Goal: Task Accomplishment & Management: Use online tool/utility

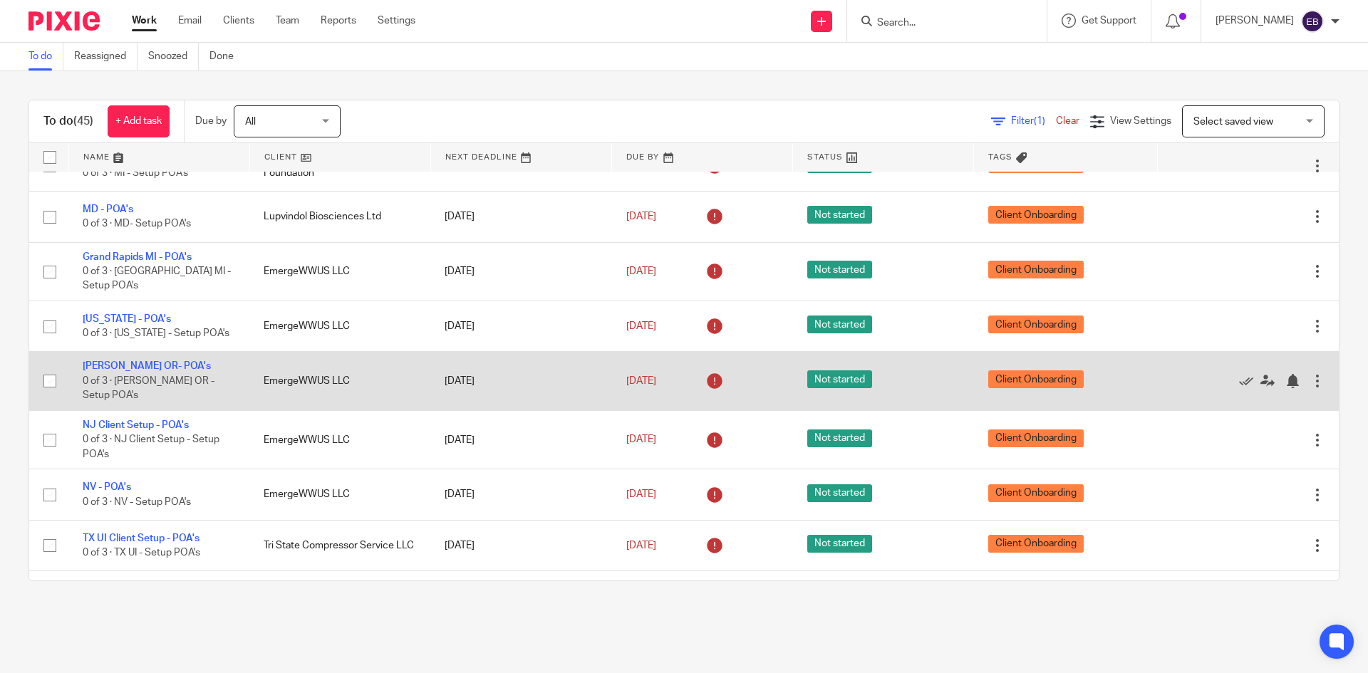
scroll to position [1975, 0]
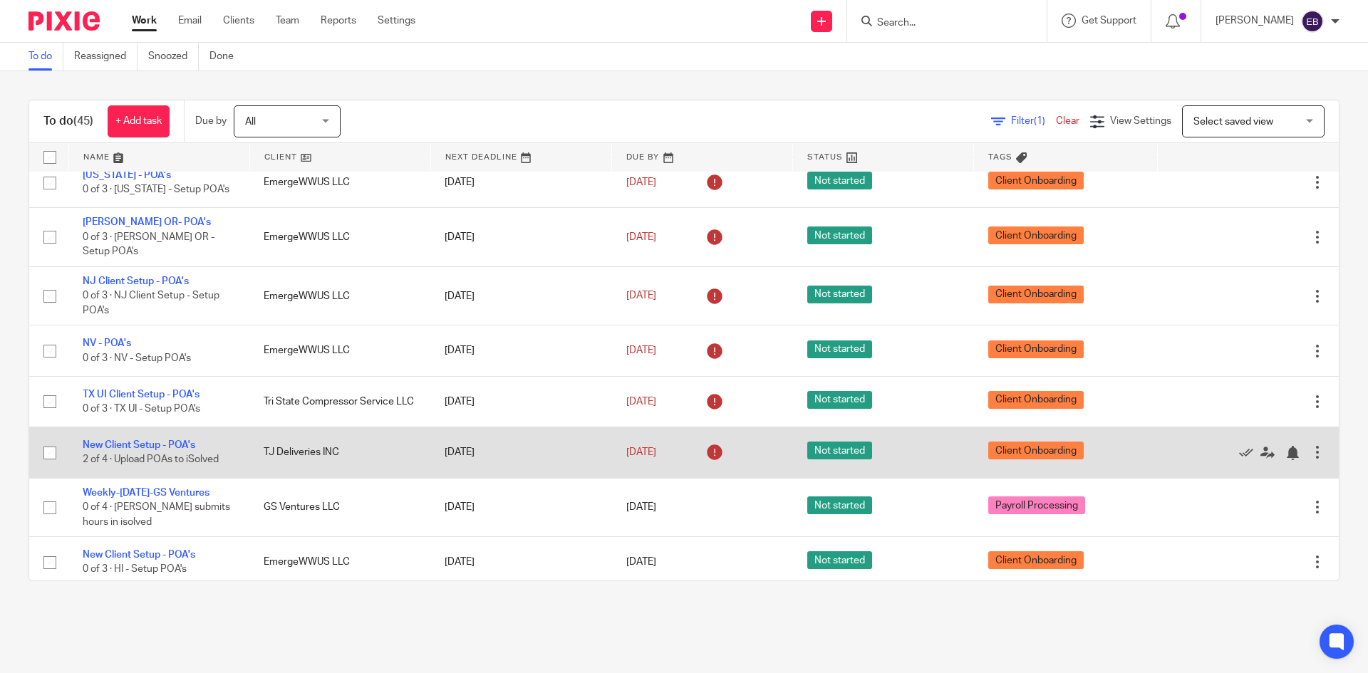
click at [51, 449] on input "checkbox" at bounding box center [49, 453] width 27 height 27
drag, startPoint x: 47, startPoint y: 444, endPoint x: 65, endPoint y: 444, distance: 17.8
click at [48, 442] on input "checkbox" at bounding box center [49, 453] width 27 height 27
checkbox input "false"
click at [126, 440] on link "New Client Setup - POA's" at bounding box center [139, 445] width 113 height 10
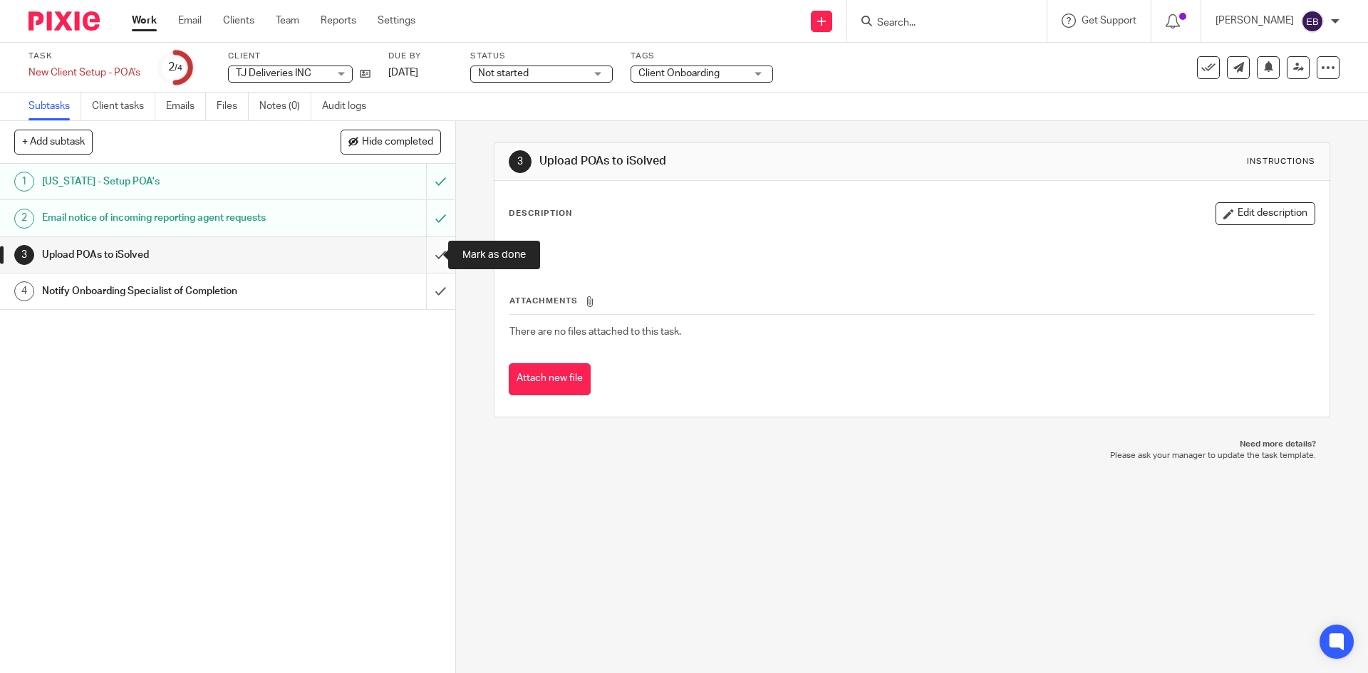
click at [419, 251] on input "submit" at bounding box center [227, 255] width 455 height 36
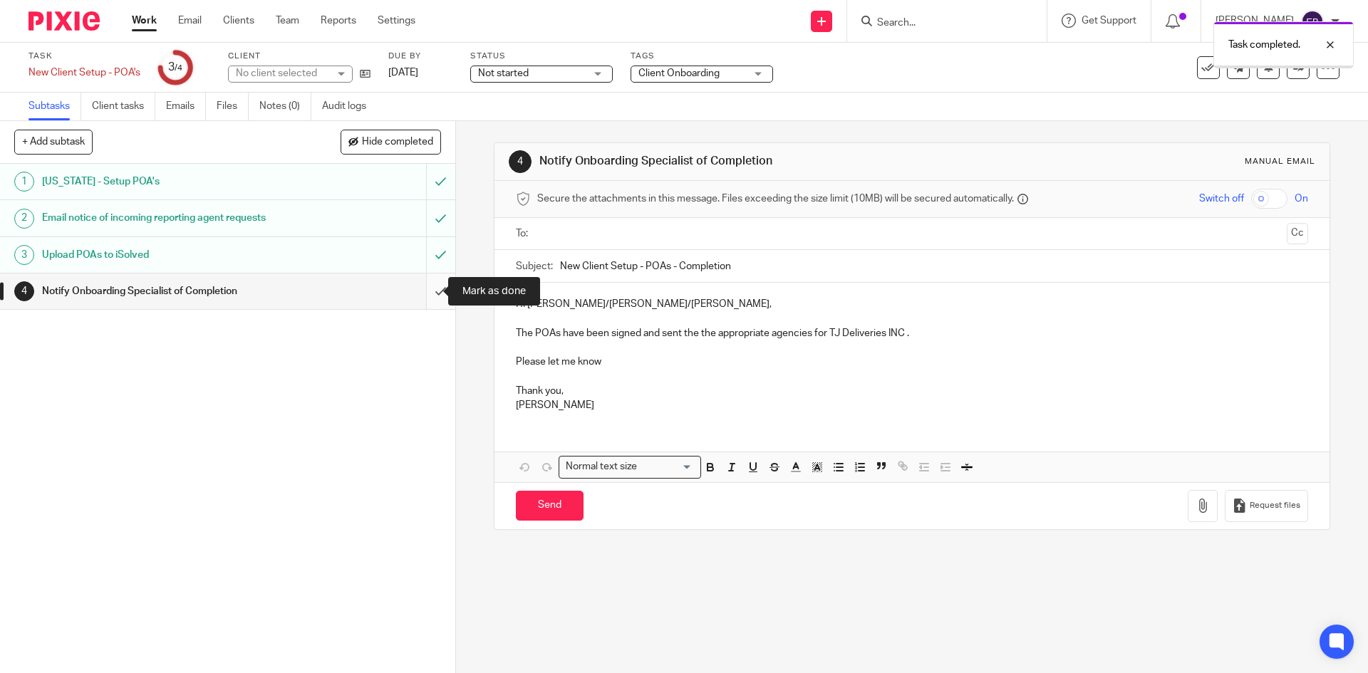
click at [425, 291] on input "submit" at bounding box center [227, 292] width 455 height 36
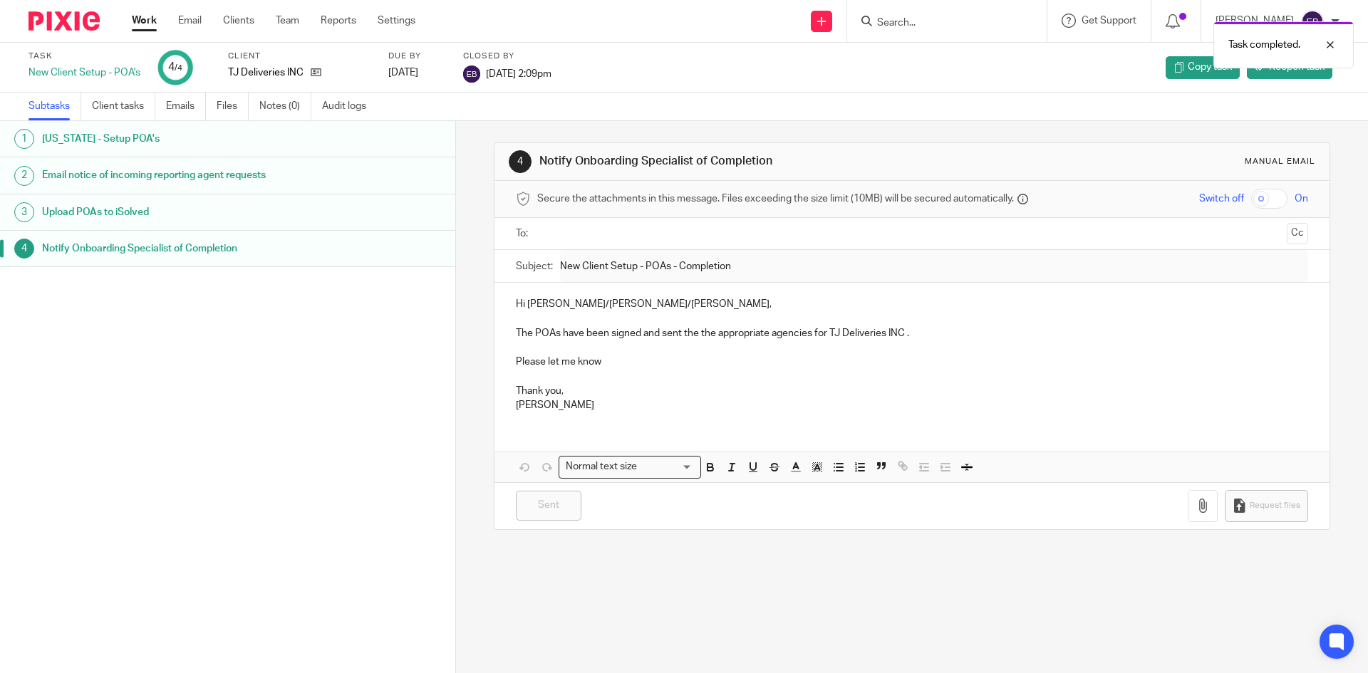
click at [145, 18] on link "Work" at bounding box center [144, 21] width 25 height 14
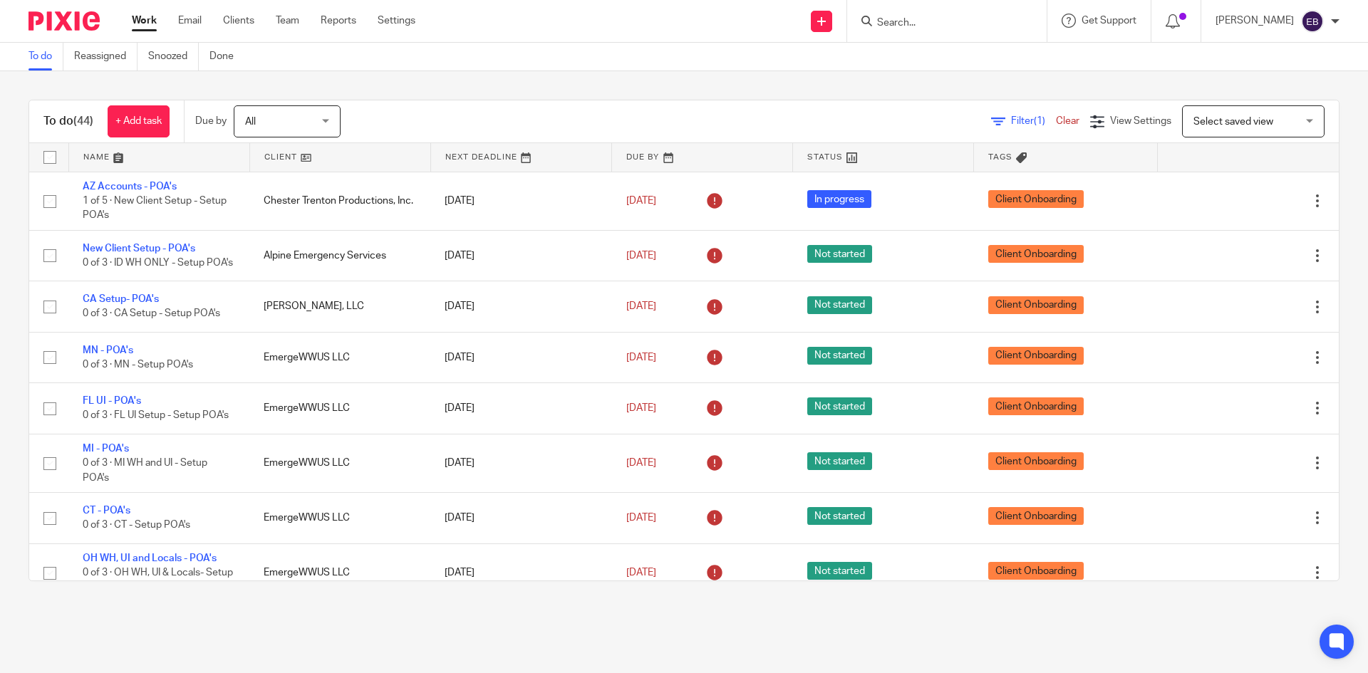
drag, startPoint x: 419, startPoint y: 89, endPoint x: 411, endPoint y: 91, distance: 8.1
click at [420, 88] on div "To do (44) + Add task Due by All All Today Tomorrow This week Next week This mo…" at bounding box center [684, 340] width 1368 height 539
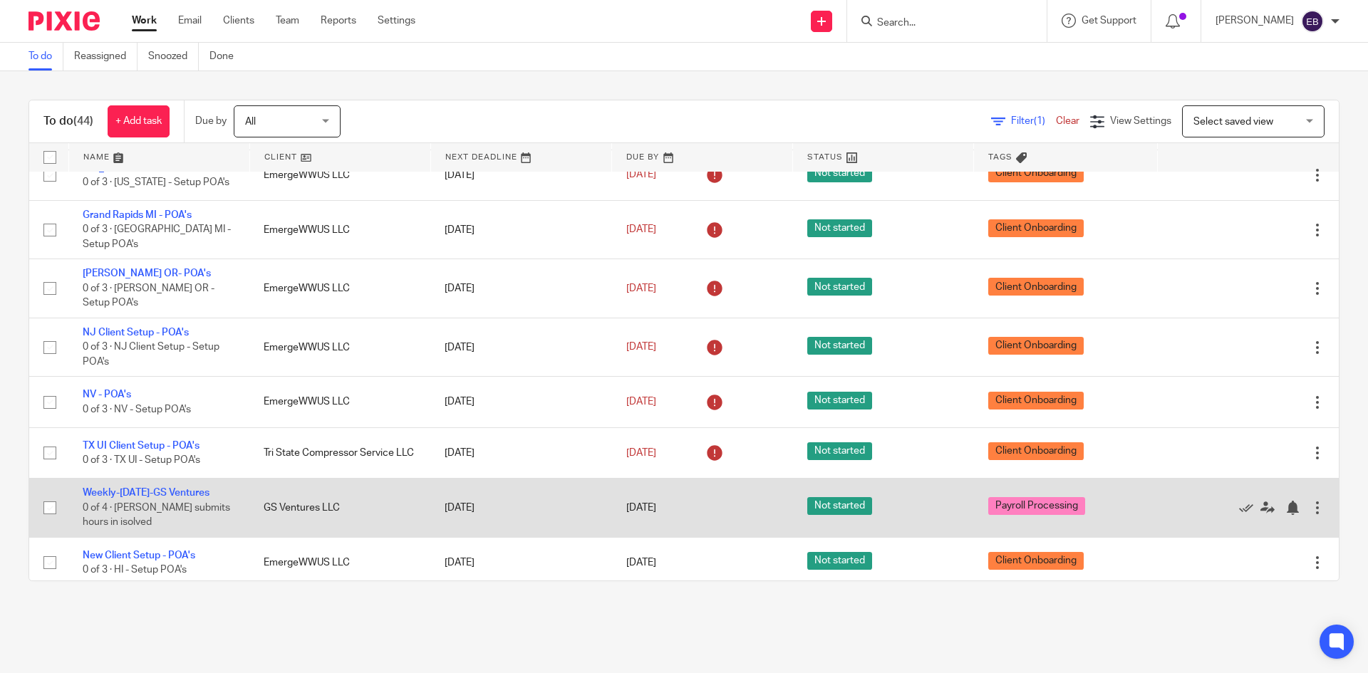
scroll to position [1924, 0]
click at [183, 487] on link "Weekly-[DATE]-GS Ventures" at bounding box center [146, 492] width 127 height 10
click at [179, 487] on link "Weekly-[DATE]-GS Ventures" at bounding box center [146, 492] width 127 height 10
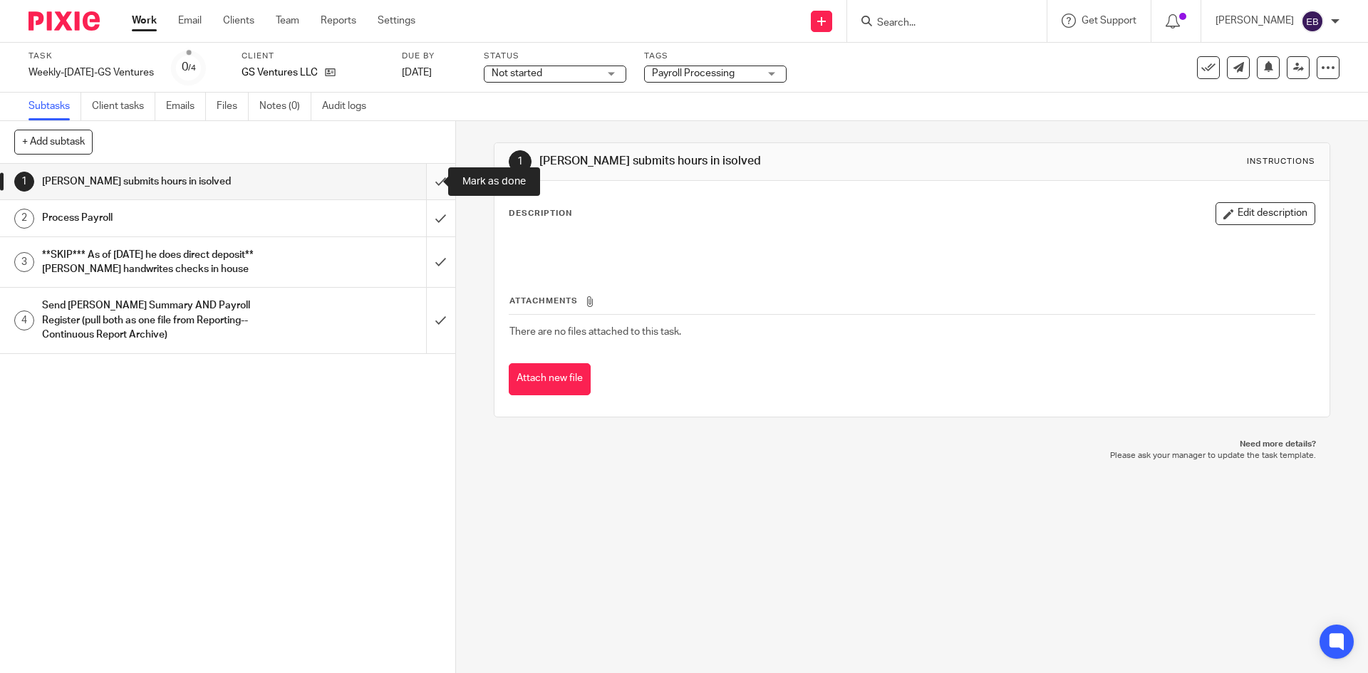
click at [420, 181] on input "submit" at bounding box center [227, 182] width 455 height 36
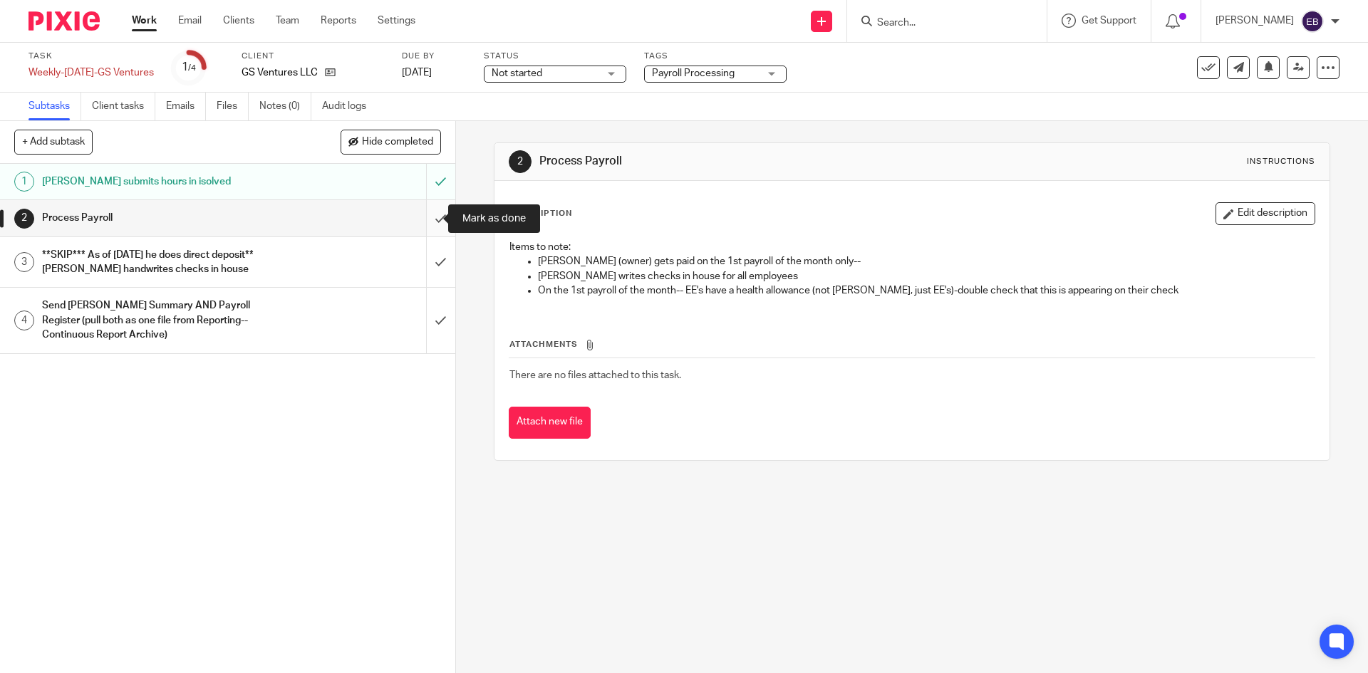
click at [422, 221] on input "submit" at bounding box center [227, 218] width 455 height 36
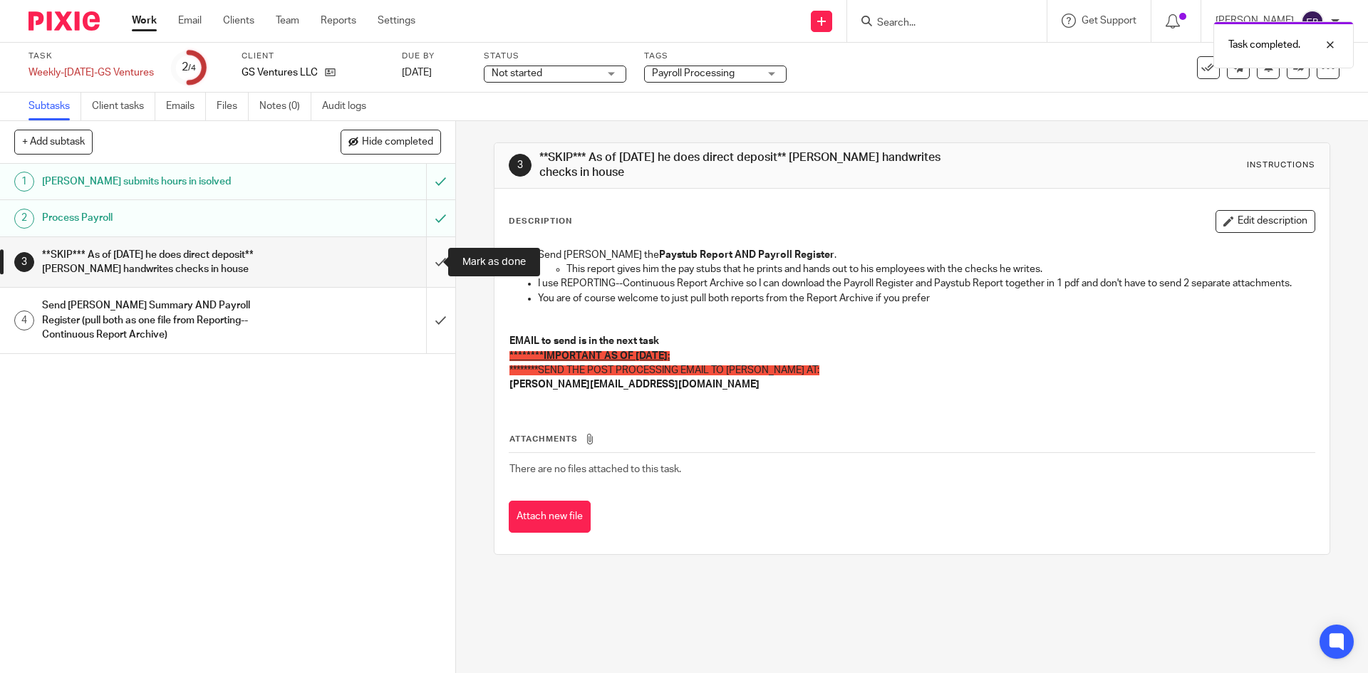
click at [427, 256] on input "submit" at bounding box center [227, 262] width 455 height 51
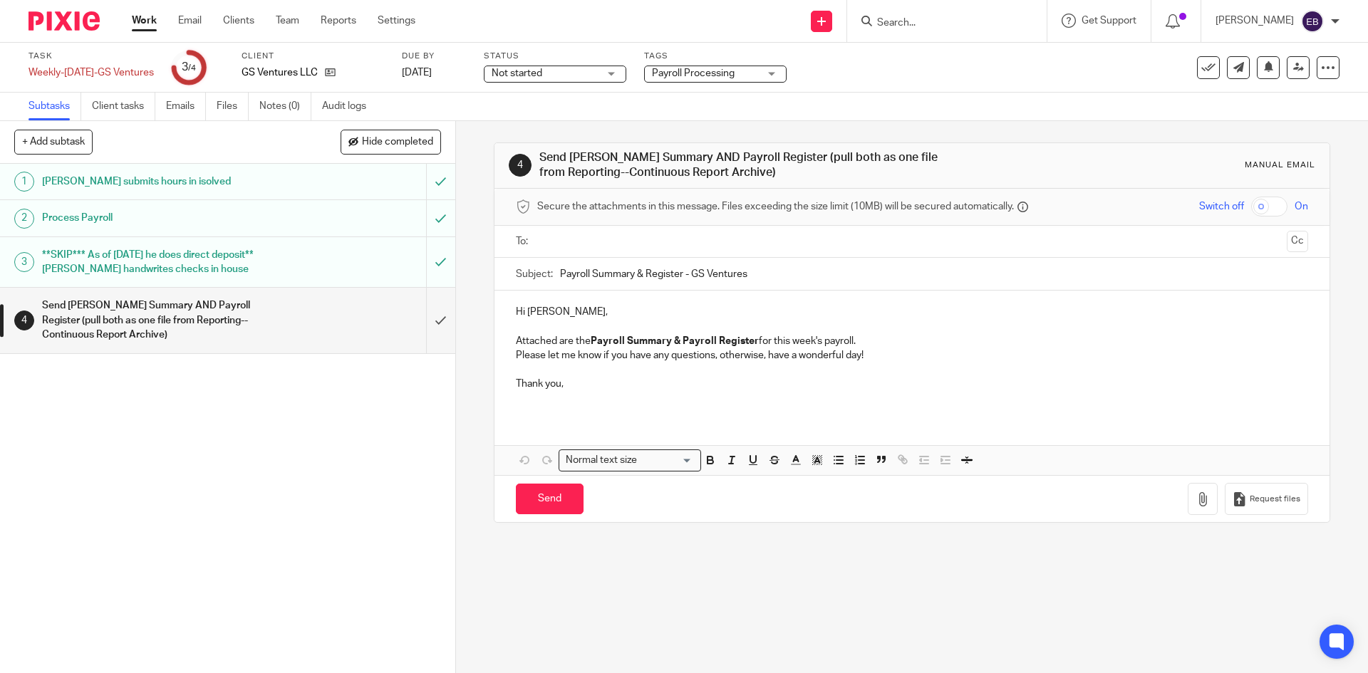
drag, startPoint x: 556, startPoint y: 269, endPoint x: 565, endPoint y: 246, distance: 23.9
click at [560, 268] on input "Payroll Summary & Register - GS Ventures" at bounding box center [933, 274] width 747 height 32
click at [589, 242] on input "text" at bounding box center [911, 242] width 738 height 16
click at [526, 396] on p at bounding box center [911, 402] width 791 height 14
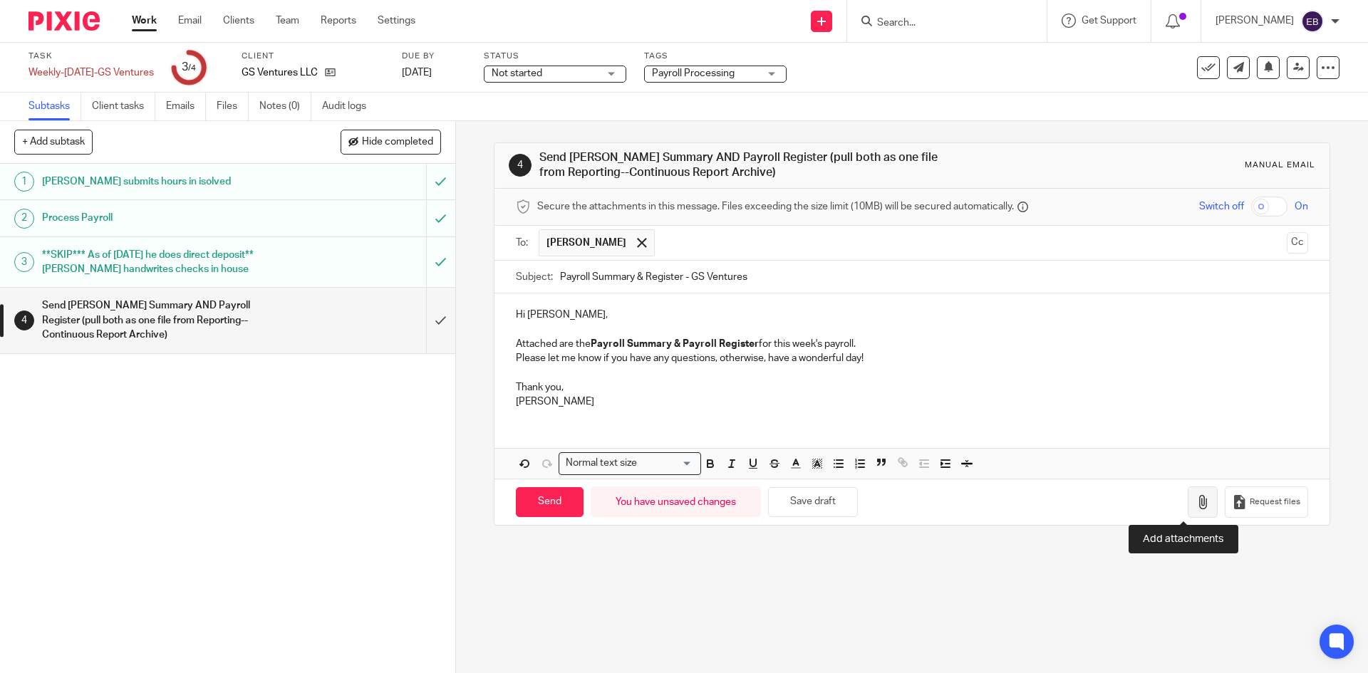
click at [1195, 506] on icon "button" at bounding box center [1202, 502] width 14 height 14
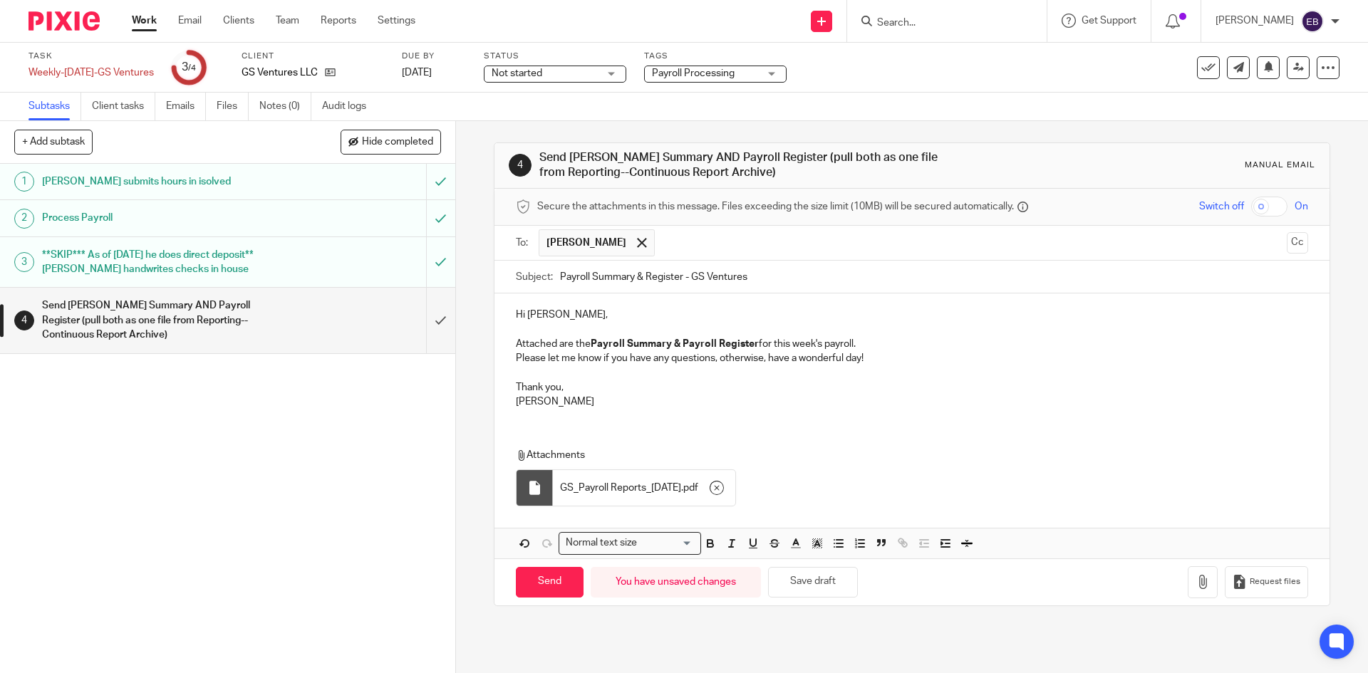
drag, startPoint x: 556, startPoint y: 276, endPoint x: 573, endPoint y: 256, distance: 25.8
click at [560, 275] on input "Payroll Summary & Register - GS Ventures" at bounding box center [933, 277] width 747 height 32
type input "[DATE] Payroll Summary & Register - GS Ventures"
click at [554, 583] on input "Send" at bounding box center [550, 582] width 68 height 31
type input "Sent"
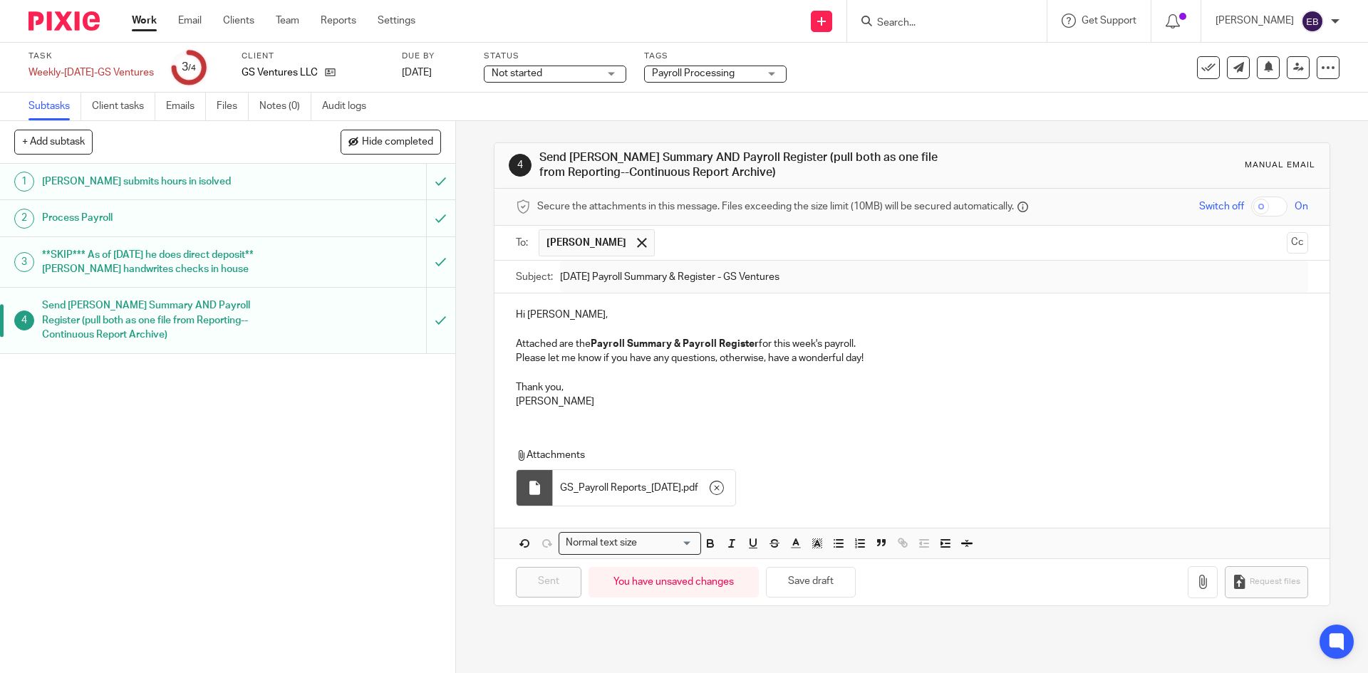
click at [150, 20] on link "Work" at bounding box center [144, 21] width 25 height 14
